Goal: Find contact information: Find contact information

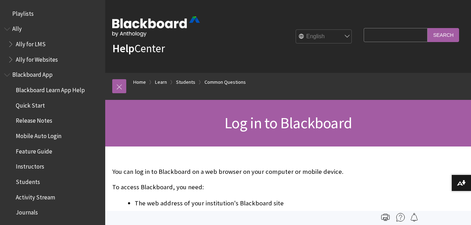
scroll to position [767, 0]
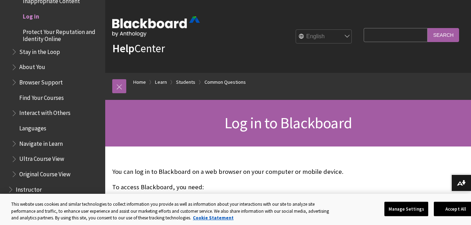
click at [368, 37] on input "Search Query" at bounding box center [395, 35] width 64 height 14
type input "The University of Alabama"
click at [455, 32] on input "Search" at bounding box center [443, 35] width 32 height 14
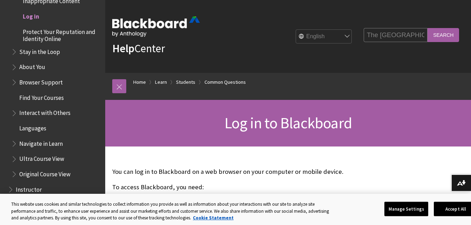
click at [449, 34] on input "Search" at bounding box center [443, 35] width 32 height 14
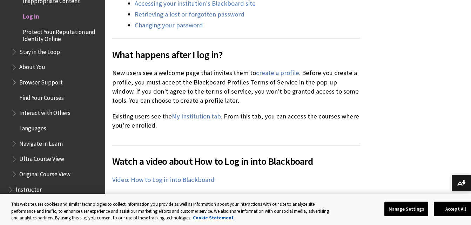
scroll to position [401, 0]
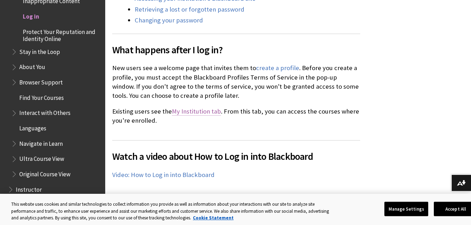
click at [194, 110] on link "My Institution tab" at bounding box center [196, 111] width 49 height 8
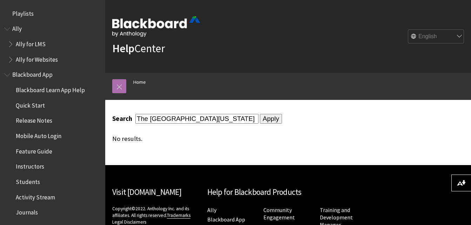
click at [123, 86] on link at bounding box center [119, 86] width 14 height 14
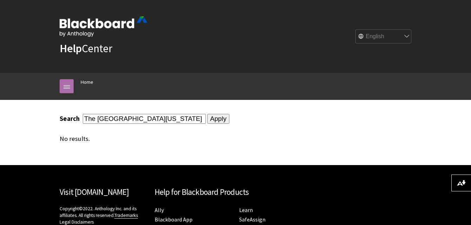
click at [61, 82] on link at bounding box center [67, 86] width 14 height 14
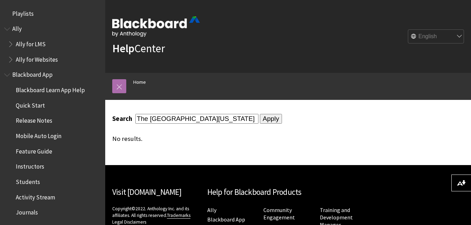
click at [122, 85] on link at bounding box center [119, 86] width 14 height 14
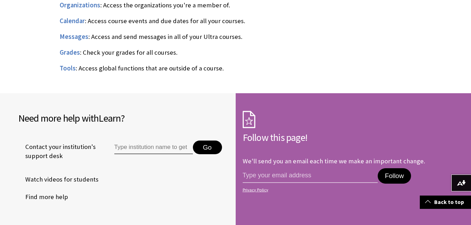
scroll to position [569, 0]
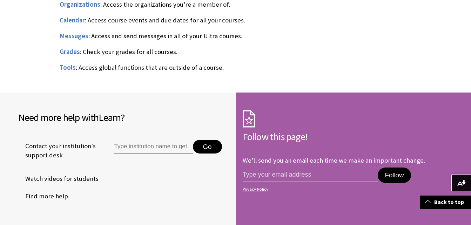
click at [163, 146] on li "Contact your institution's support desk Go" at bounding box center [123, 150] width 210 height 39
click at [151, 154] on input "Type institution name to get support" at bounding box center [153, 147] width 78 height 14
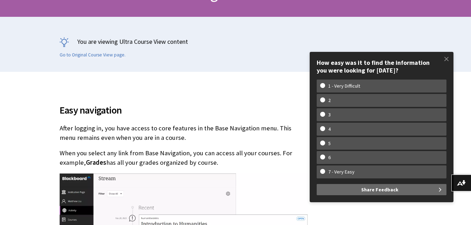
scroll to position [149, 0]
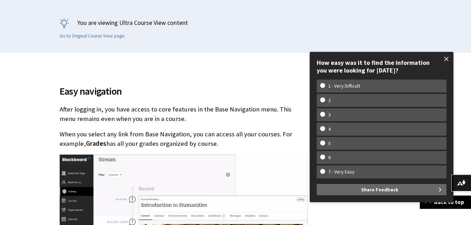
click at [447, 57] on span at bounding box center [446, 59] width 15 height 15
